Goal: Information Seeking & Learning: Find specific fact

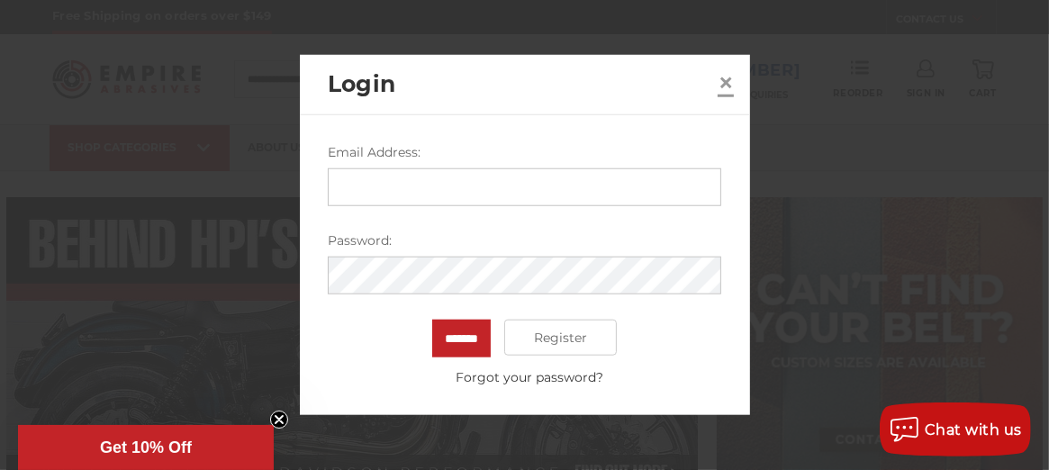
click at [721, 81] on span "×" at bounding box center [726, 81] width 16 height 35
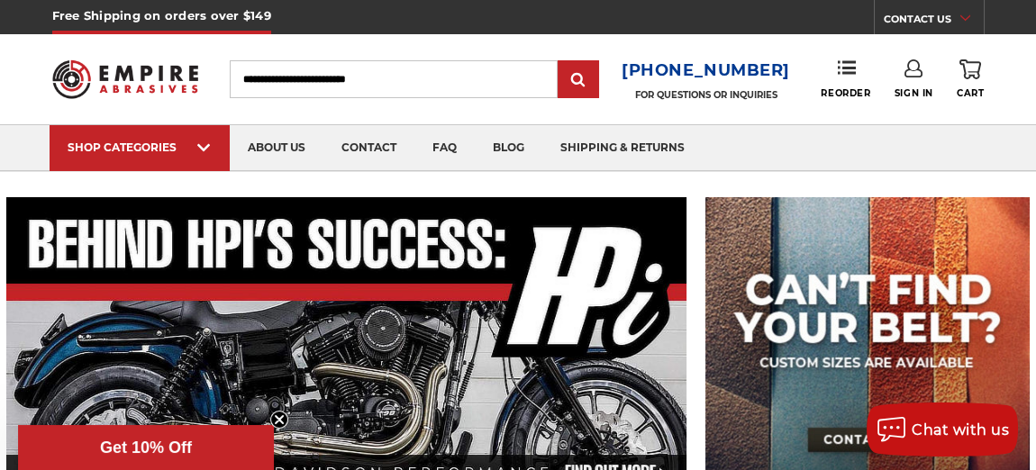
click at [375, 81] on input "Search" at bounding box center [394, 79] width 328 height 38
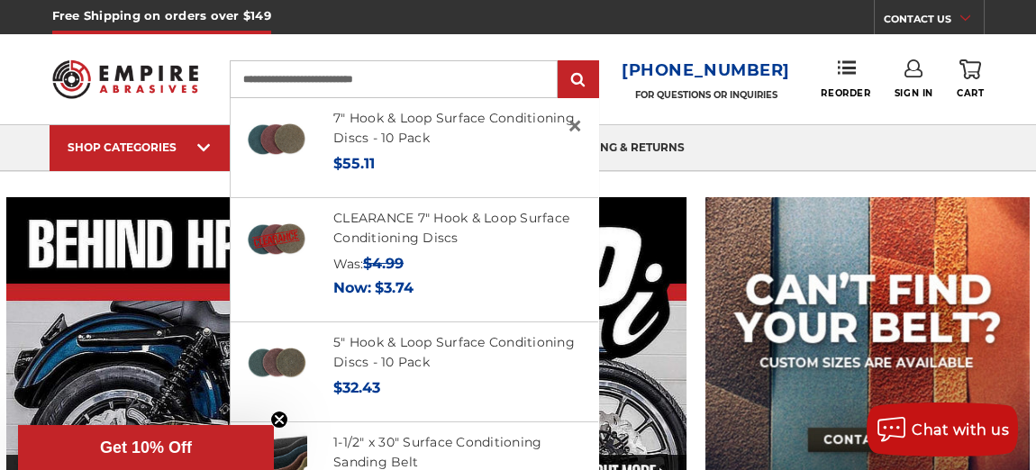
type input "**********"
click at [560, 62] on input "submit" at bounding box center [578, 80] width 36 height 36
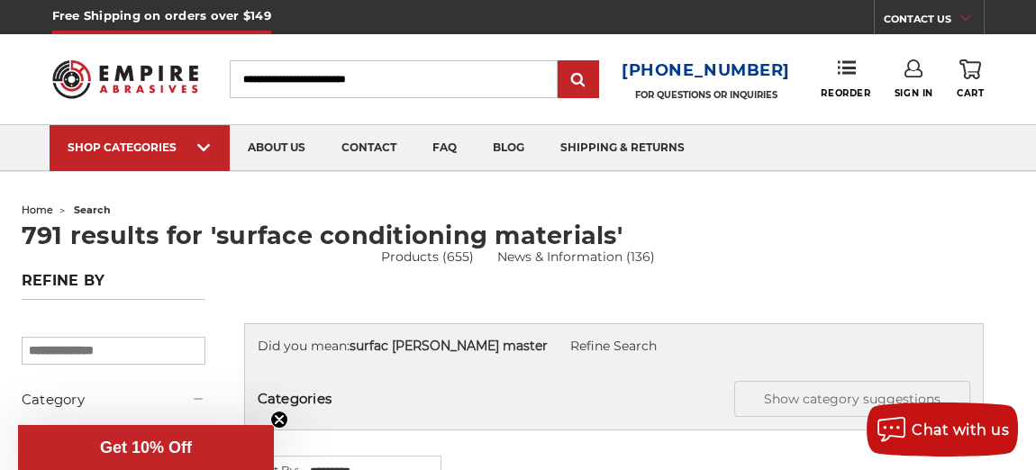
click at [861, 230] on h1 "791 results for 'surface conditioning materials'" at bounding box center [518, 235] width 993 height 24
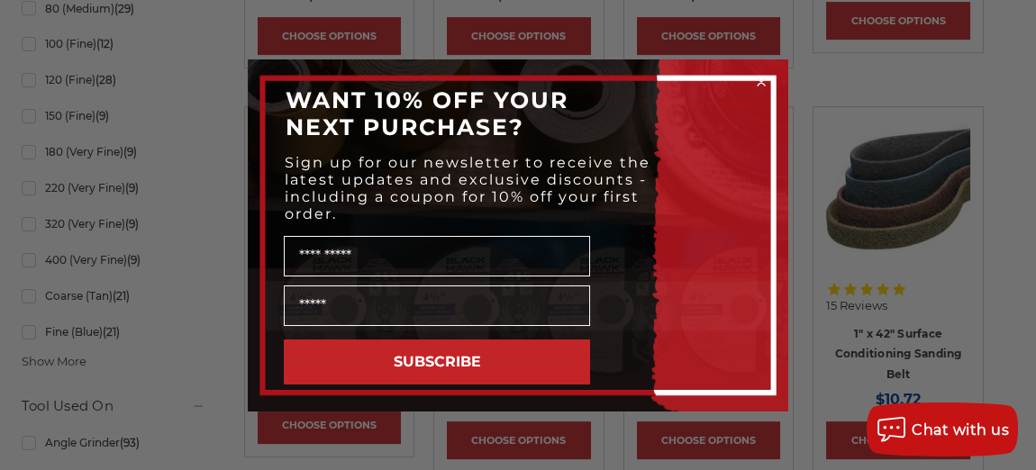
scroll to position [1234, 0]
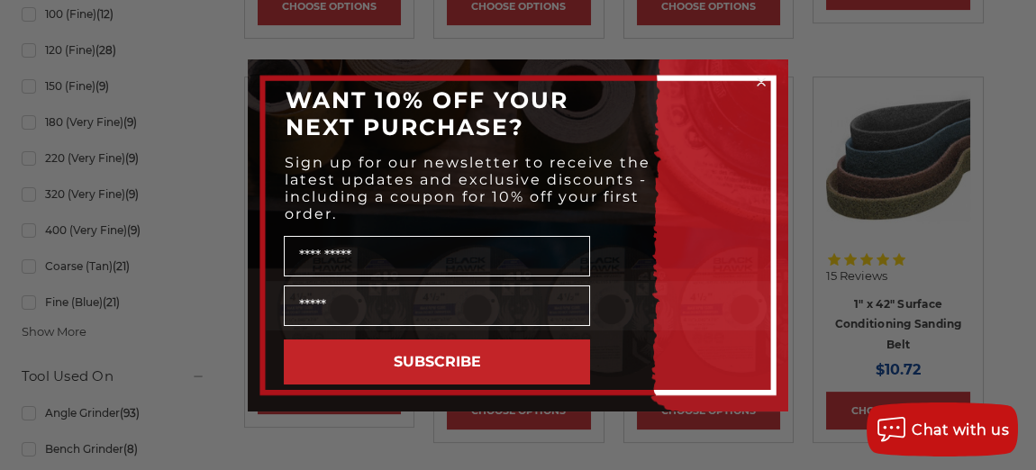
click at [763, 84] on circle "Close dialog" at bounding box center [761, 81] width 17 height 17
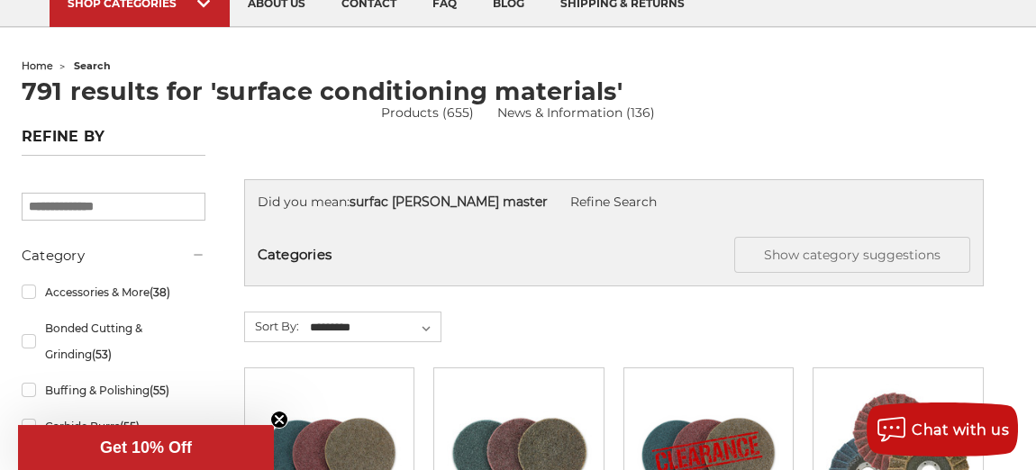
scroll to position [0, 0]
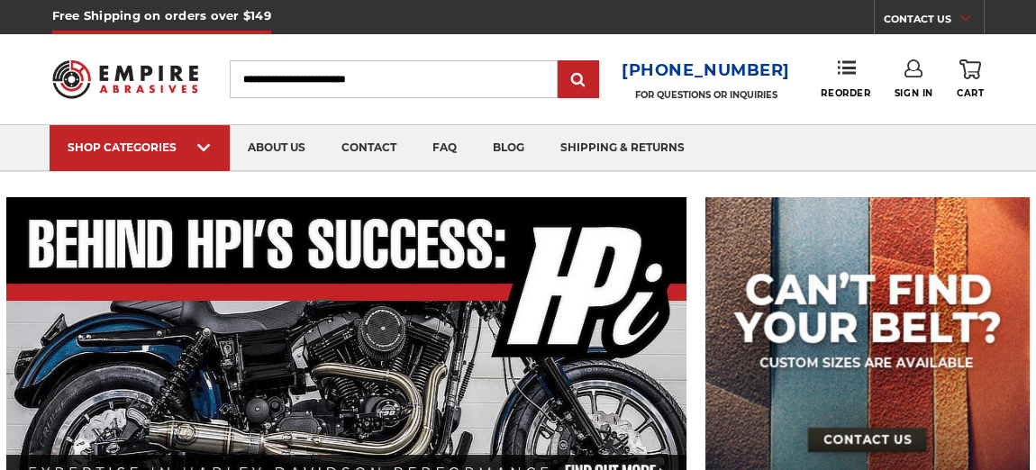
click at [463, 93] on input "Search" at bounding box center [394, 79] width 328 height 38
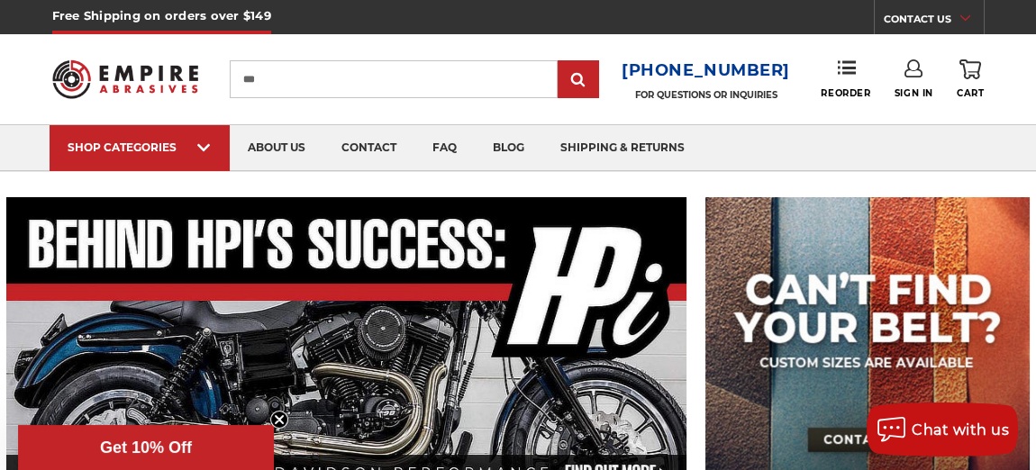
type input "***"
click at [560, 62] on input "submit" at bounding box center [578, 80] width 36 height 36
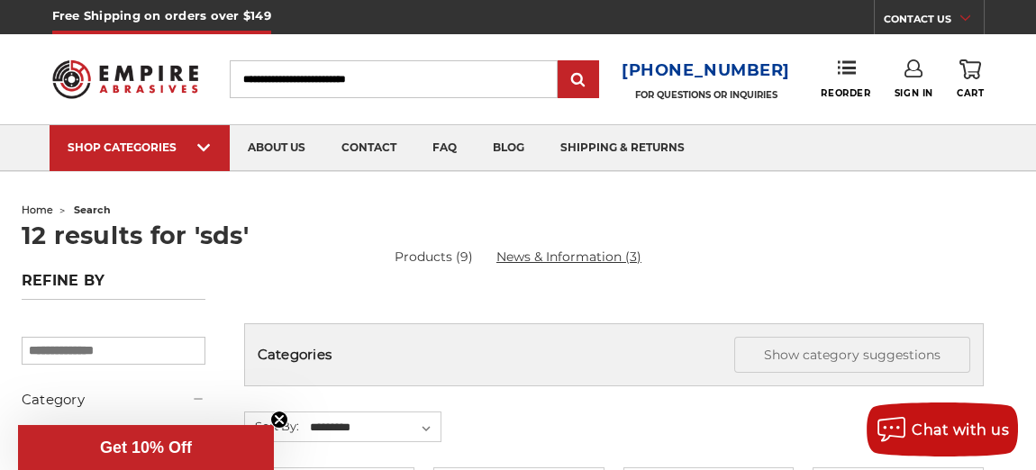
click at [543, 258] on link "News & Information (3)" at bounding box center [568, 257] width 145 height 19
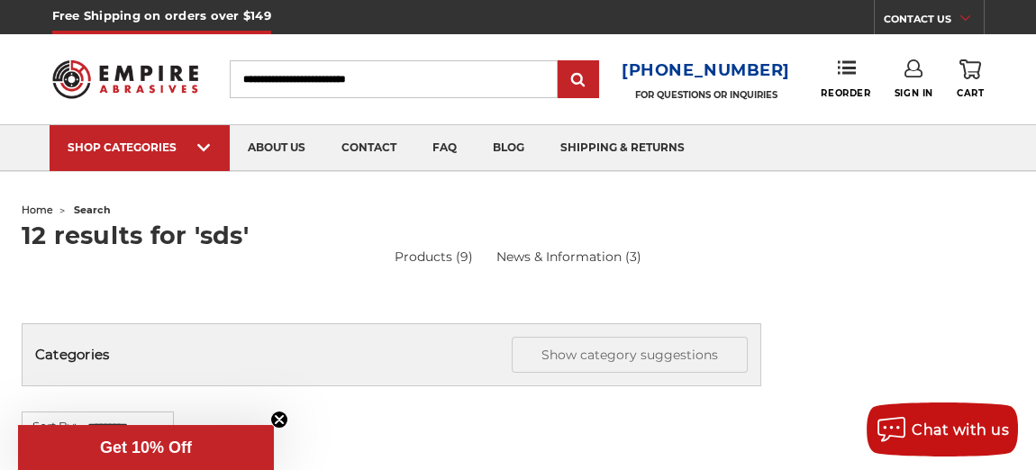
click at [365, 84] on input "Search" at bounding box center [394, 79] width 328 height 38
type input "**********"
click at [560, 62] on input "submit" at bounding box center [578, 80] width 36 height 36
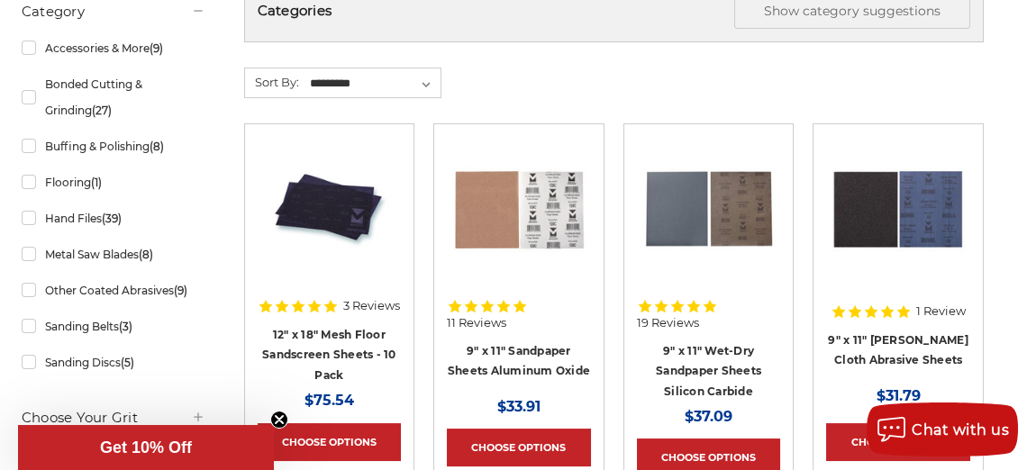
scroll to position [411, 0]
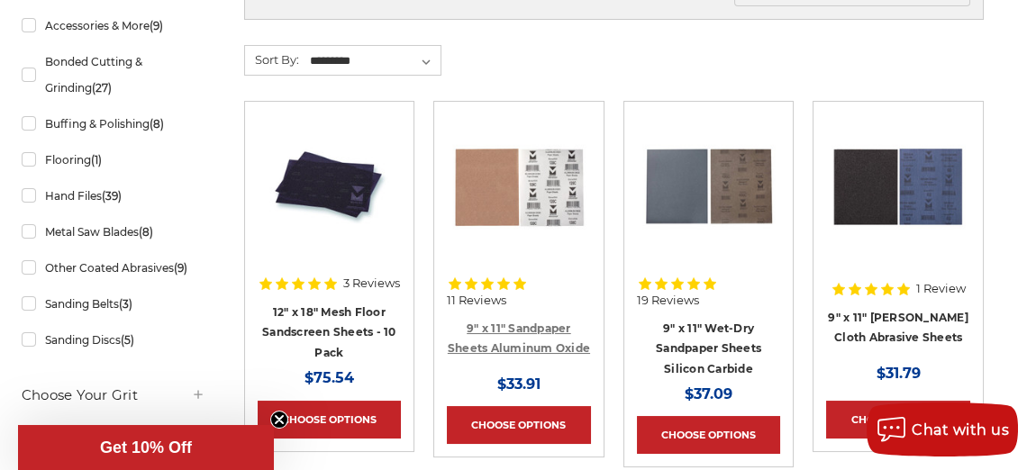
click at [544, 322] on link "9" x 11" Sandpaper Sheets Aluminum Oxide" at bounding box center [519, 339] width 142 height 34
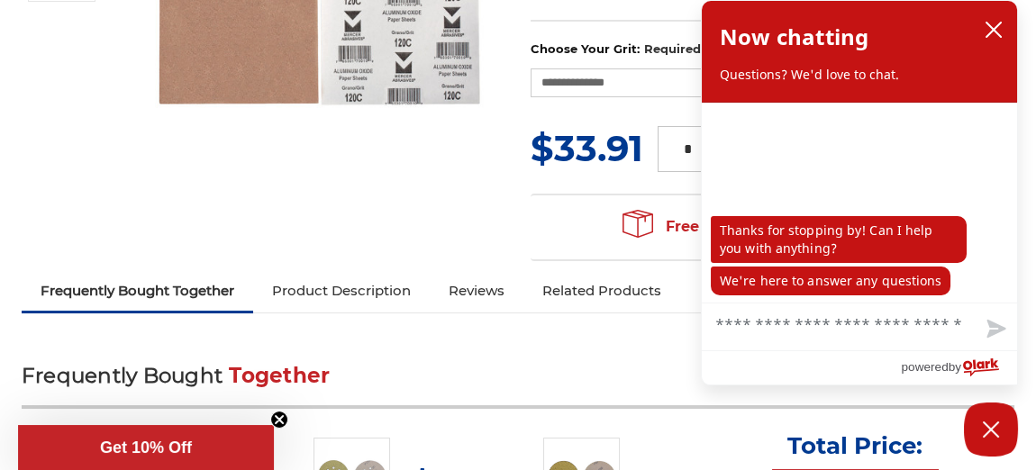
click at [391, 290] on link "Product Description" at bounding box center [341, 291] width 177 height 40
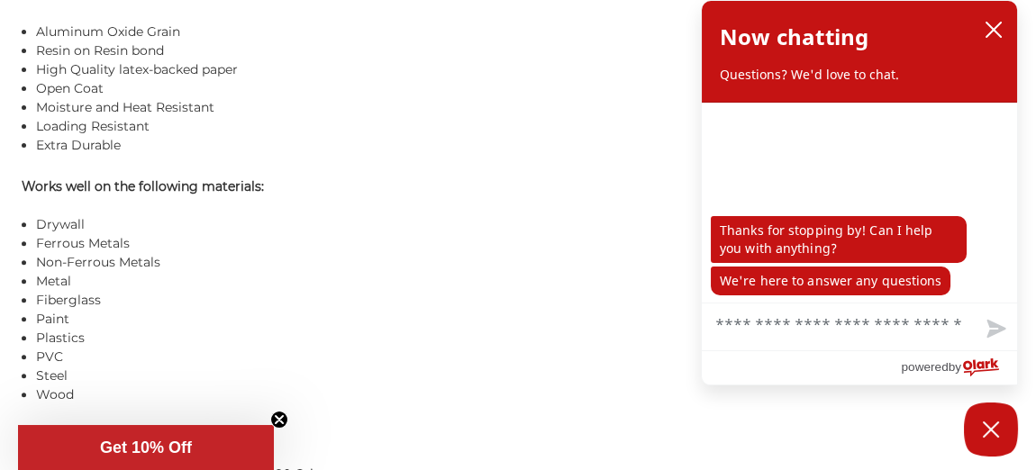
scroll to position [1477, 0]
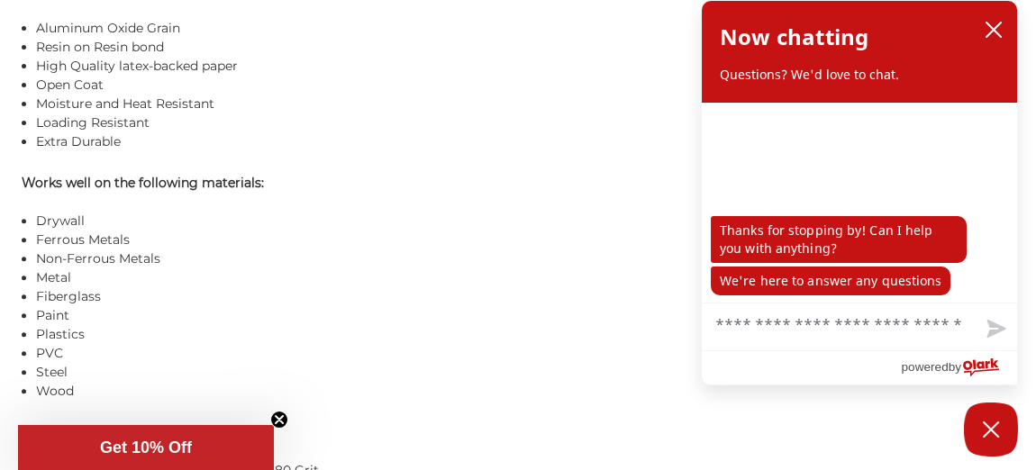
click at [827, 330] on textarea "Chat with us" at bounding box center [859, 327] width 315 height 47
click at [492, 337] on li "Plastics" at bounding box center [525, 334] width 978 height 19
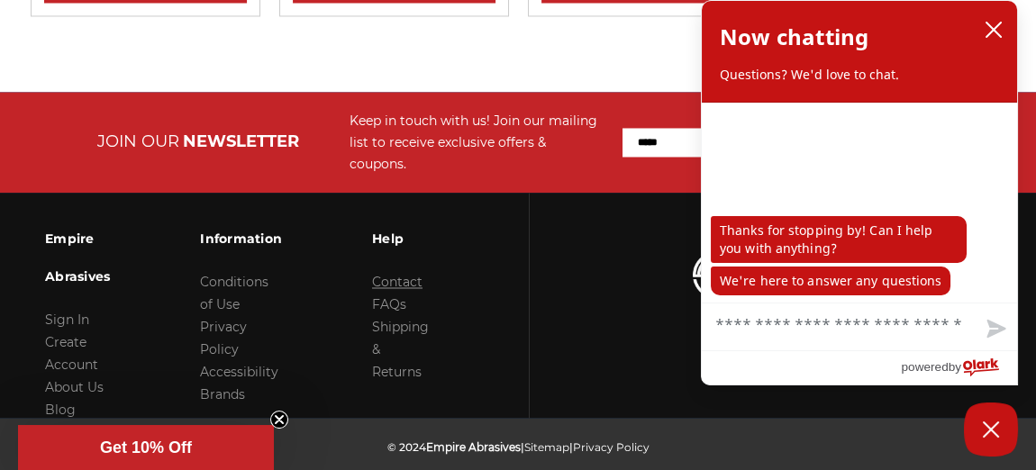
click at [395, 274] on link "Contact" at bounding box center [397, 282] width 50 height 16
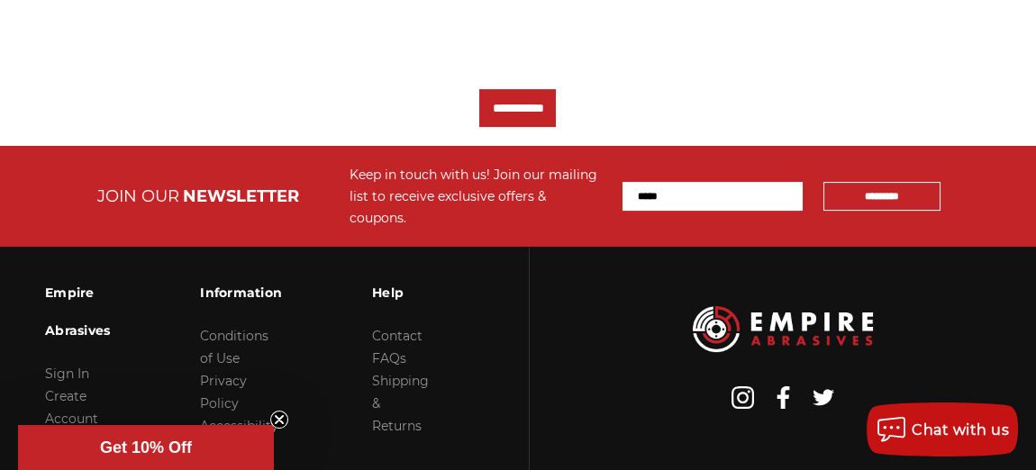
scroll to position [1020, 0]
